Goal: Task Accomplishment & Management: Use online tool/utility

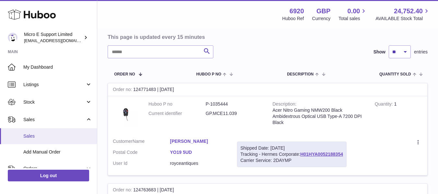
click at [35, 138] on span "Sales" at bounding box center [57, 136] width 69 height 6
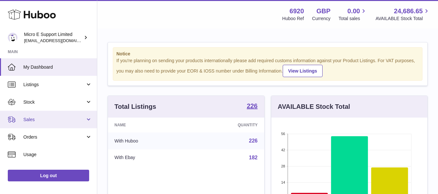
click at [60, 118] on span "Sales" at bounding box center [54, 120] width 62 height 6
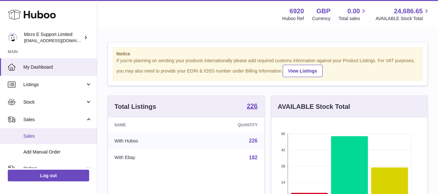
click at [31, 135] on span "Sales" at bounding box center [57, 136] width 69 height 6
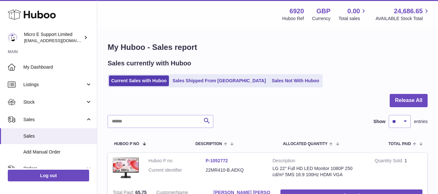
scroll to position [100, 0]
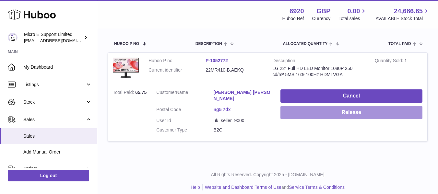
click at [336, 113] on button "Release" at bounding box center [351, 112] width 142 height 13
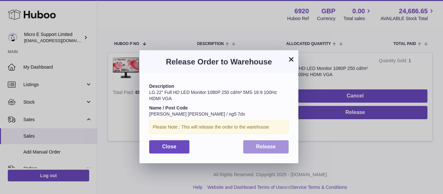
click at [269, 147] on span "Release" at bounding box center [266, 147] width 20 height 6
